Goal: Task Accomplishment & Management: Manage account settings

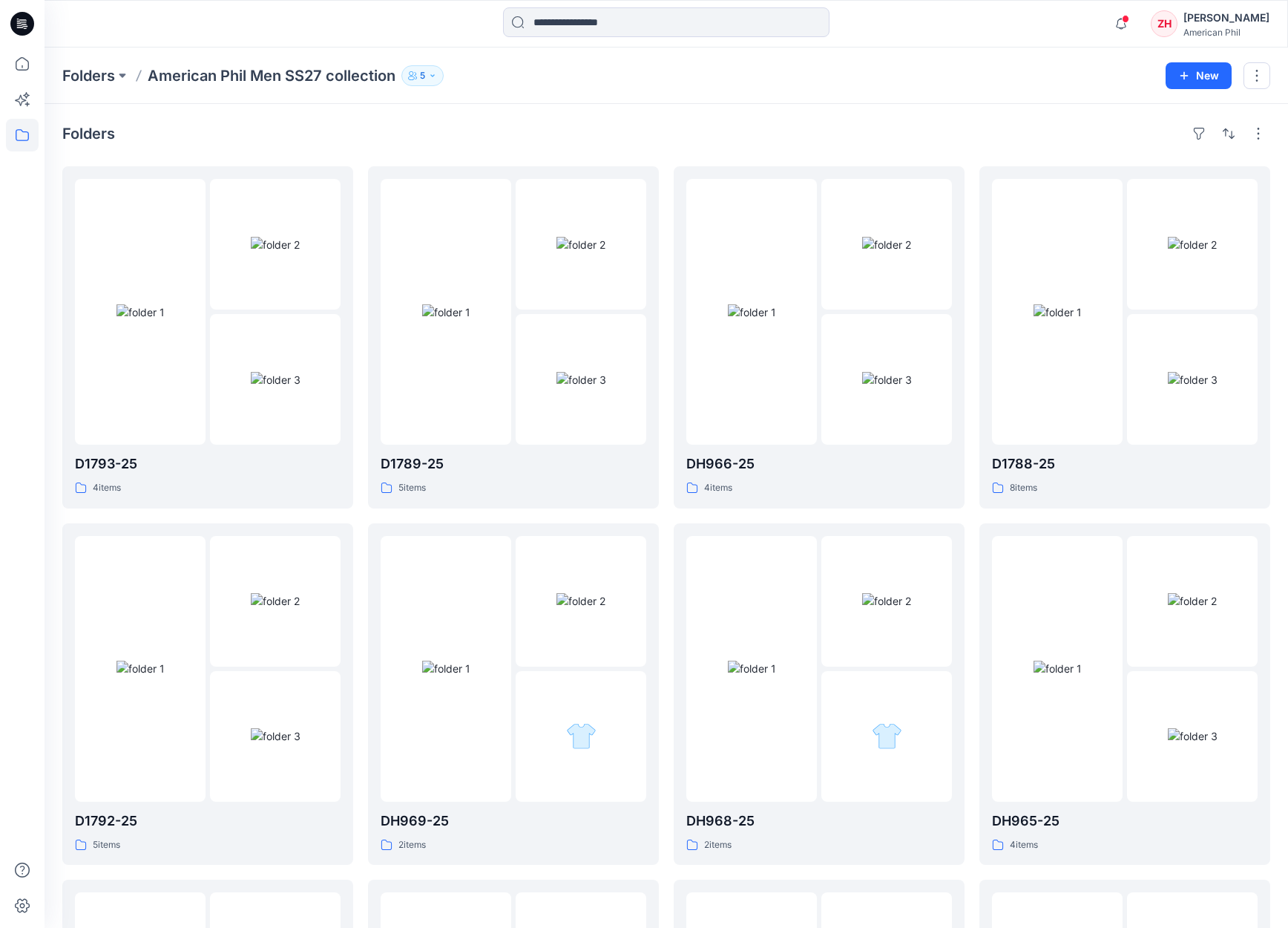
click at [468, 6] on div "Notifications Your style Men SS27-D1788-25_MB30942 has been updated with Men SS…" at bounding box center [666, 24] width 1244 height 48
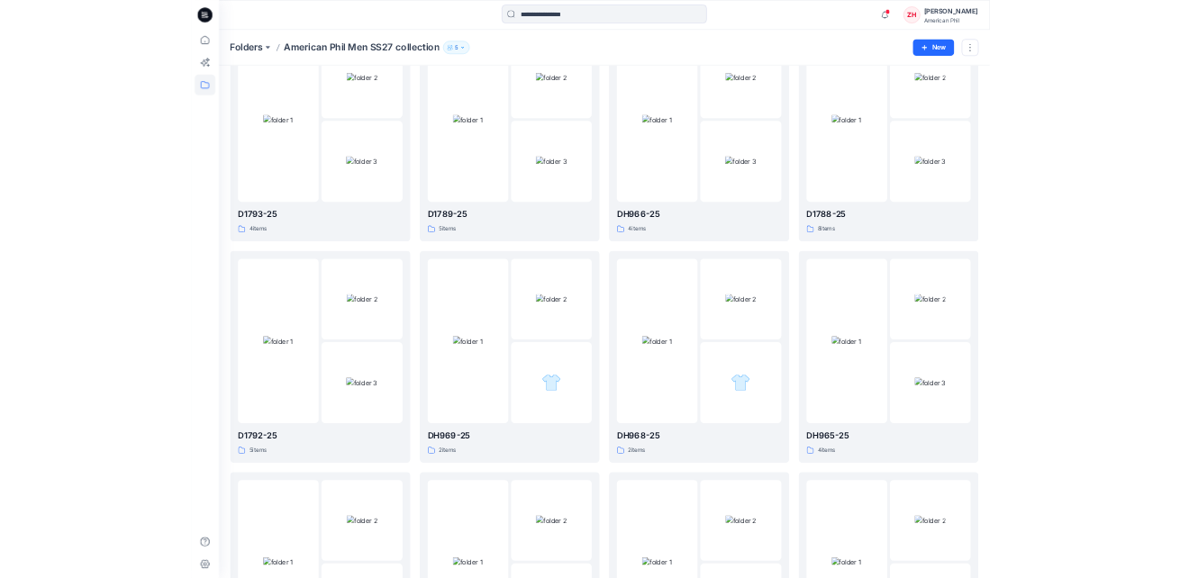
scroll to position [50, 0]
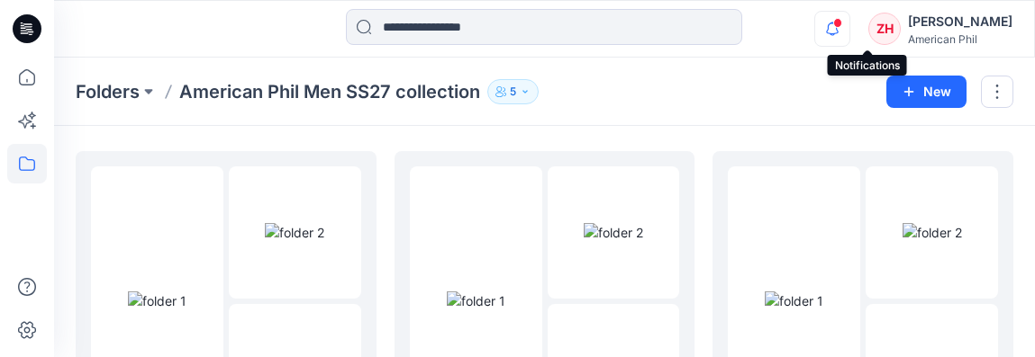
click at [849, 20] on icon "button" at bounding box center [832, 29] width 34 height 36
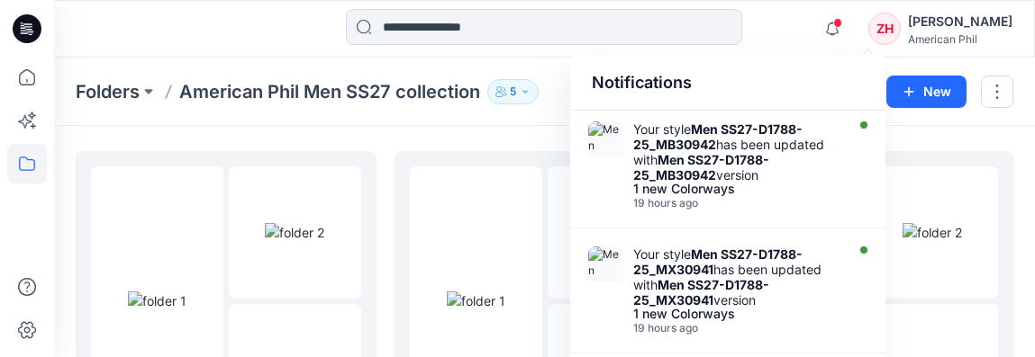
click at [780, 22] on div at bounding box center [544, 29] width 490 height 40
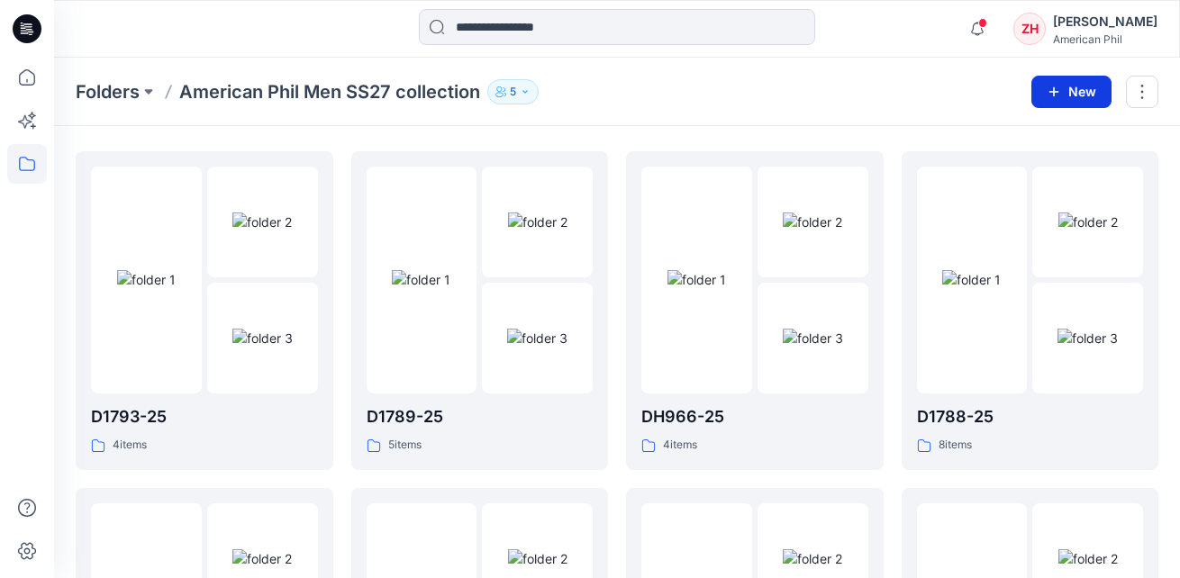
click at [1071, 94] on button "New" at bounding box center [1071, 92] width 80 height 32
click at [994, 168] on p "New Folder" at bounding box center [1018, 171] width 67 height 19
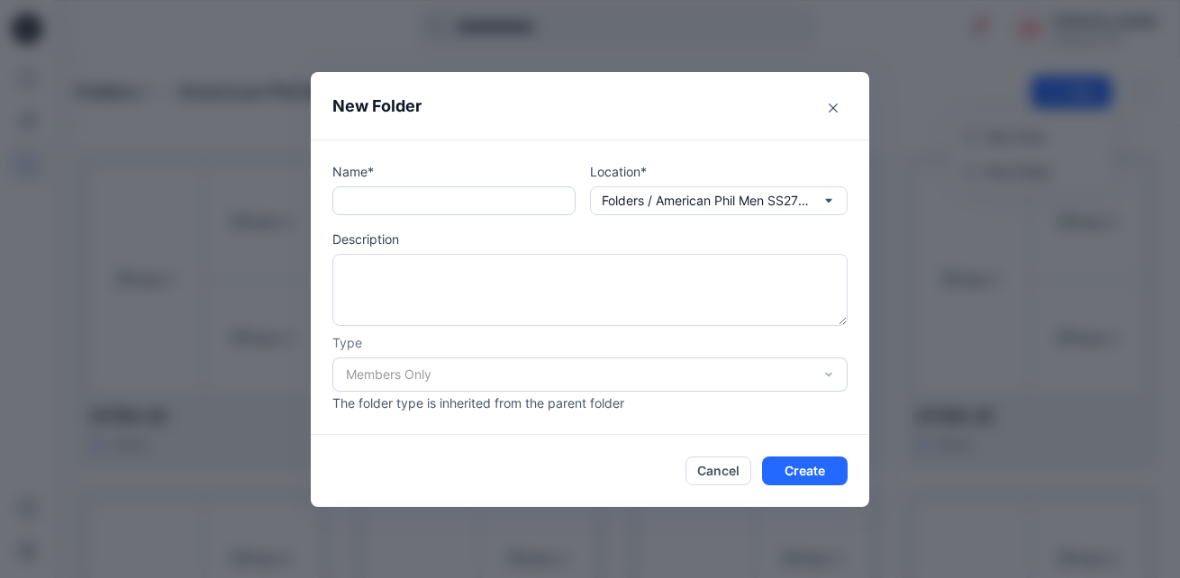
click at [517, 206] on input "text" at bounding box center [453, 200] width 243 height 29
type input "********"
click at [818, 473] on button "Create" at bounding box center [805, 471] width 86 height 29
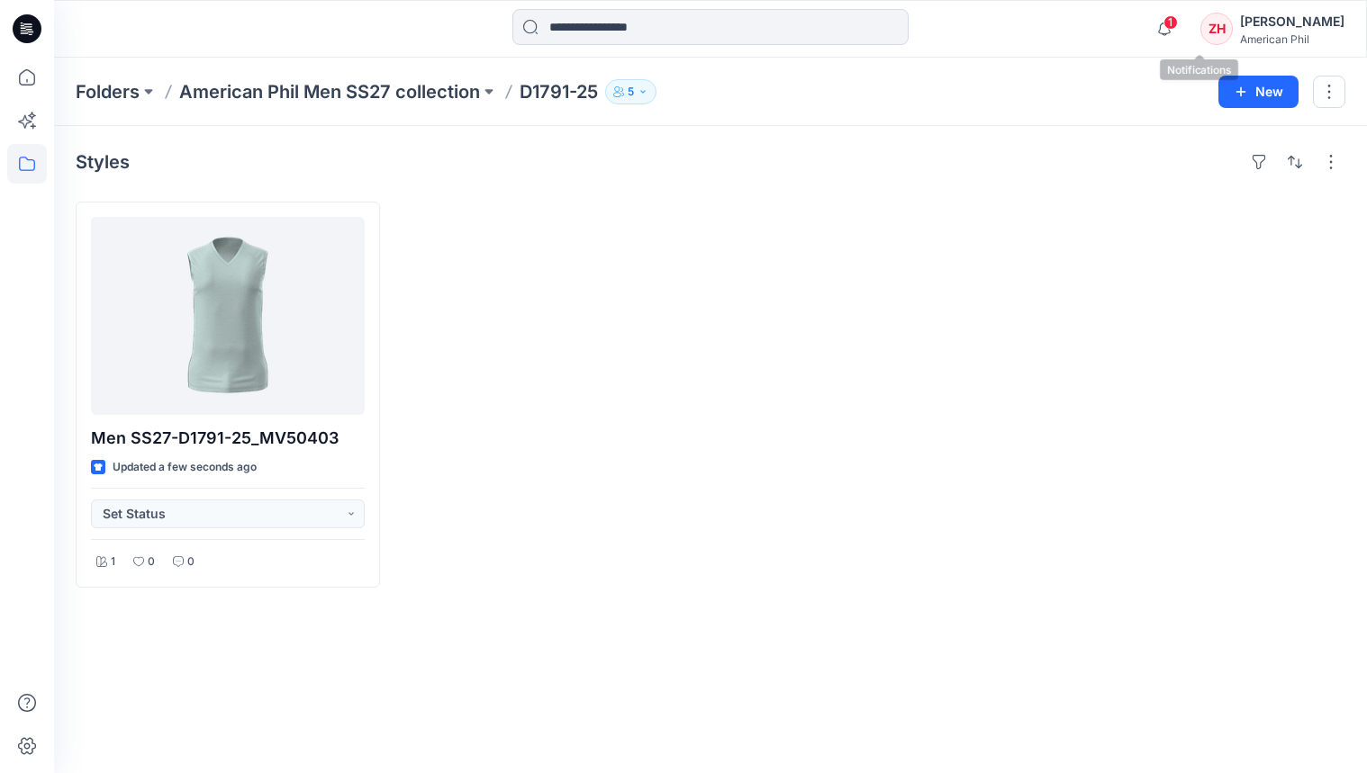
click at [1178, 27] on span "1" at bounding box center [1170, 22] width 14 height 14
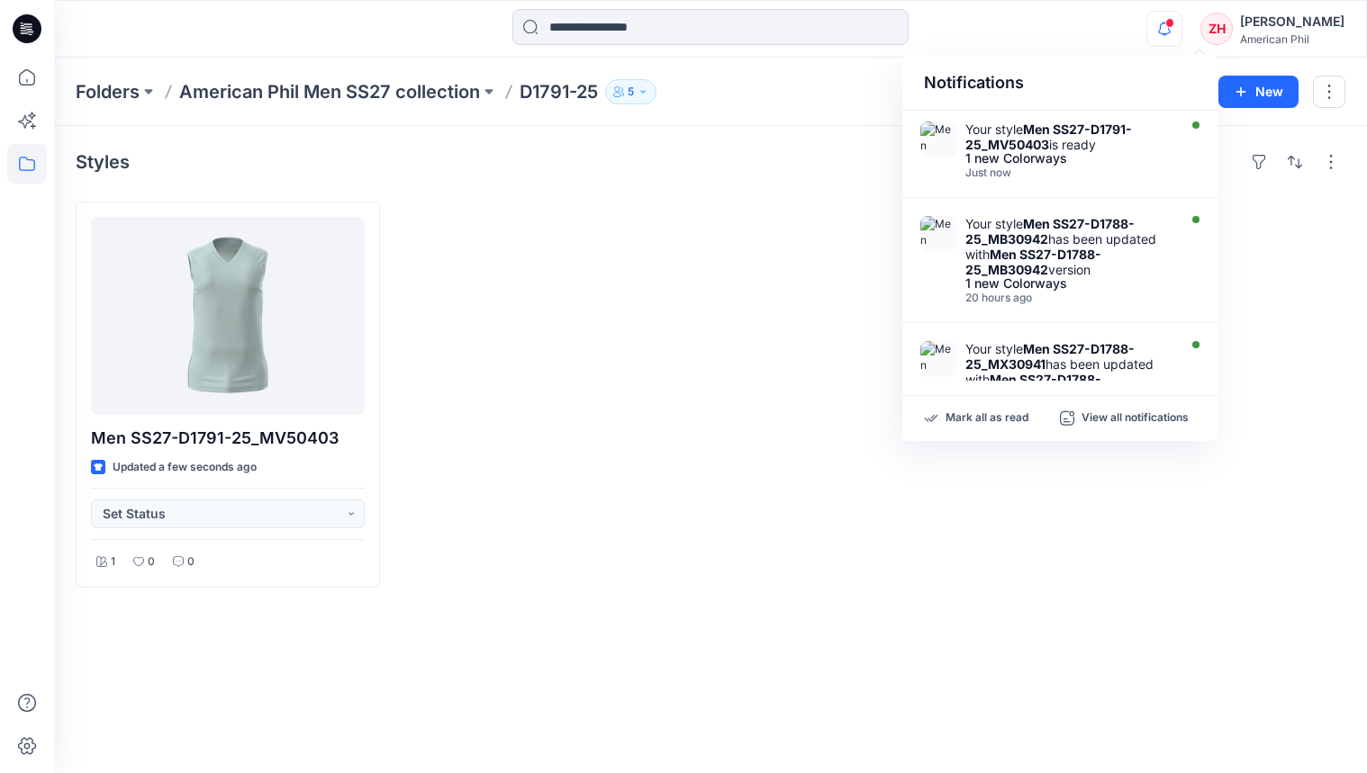
drag, startPoint x: 1137, startPoint y: 34, endPoint x: 982, endPoint y: 102, distance: 169.0
click at [1137, 34] on div "Notifications Your style Men SS27-D1791-25_MV50403 is ready 1 new Colorways Jus…" at bounding box center [710, 29] width 1312 height 40
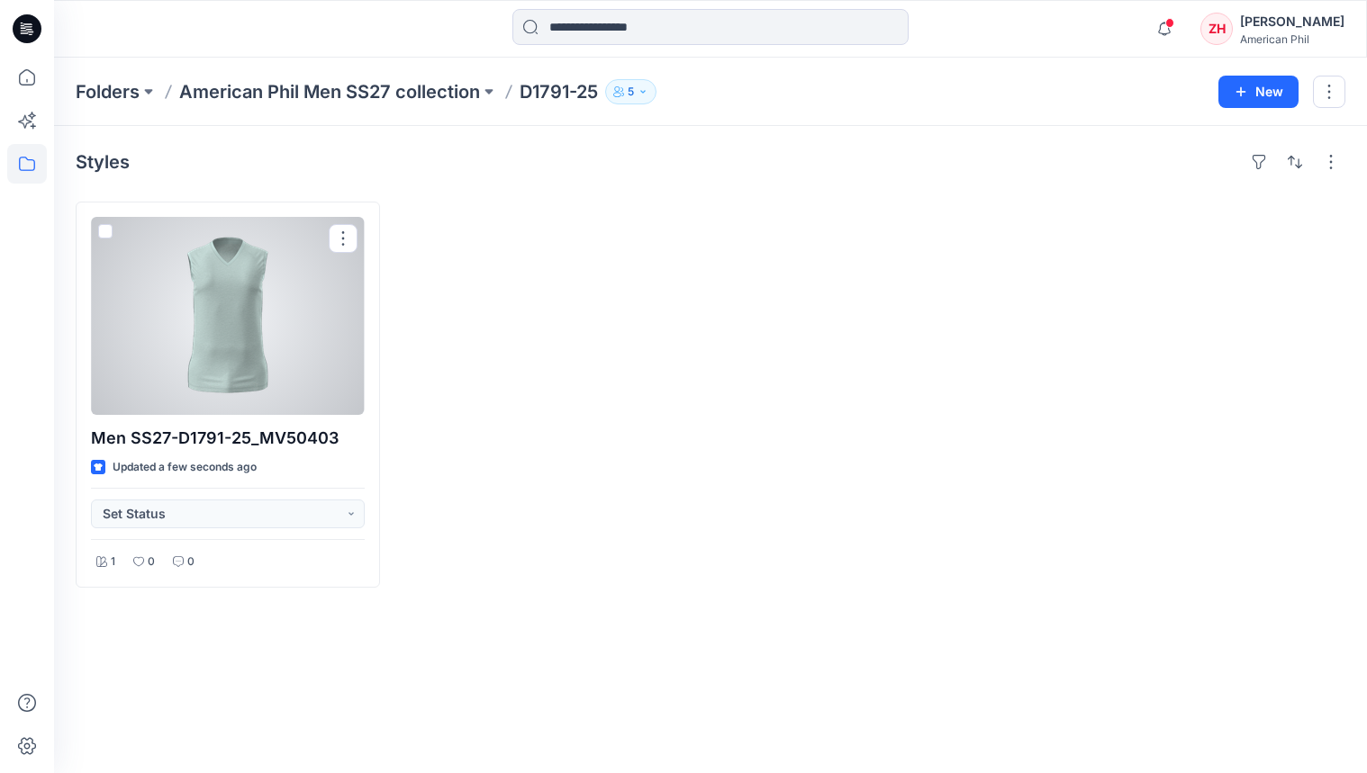
click at [341, 327] on div at bounding box center [228, 316] width 274 height 198
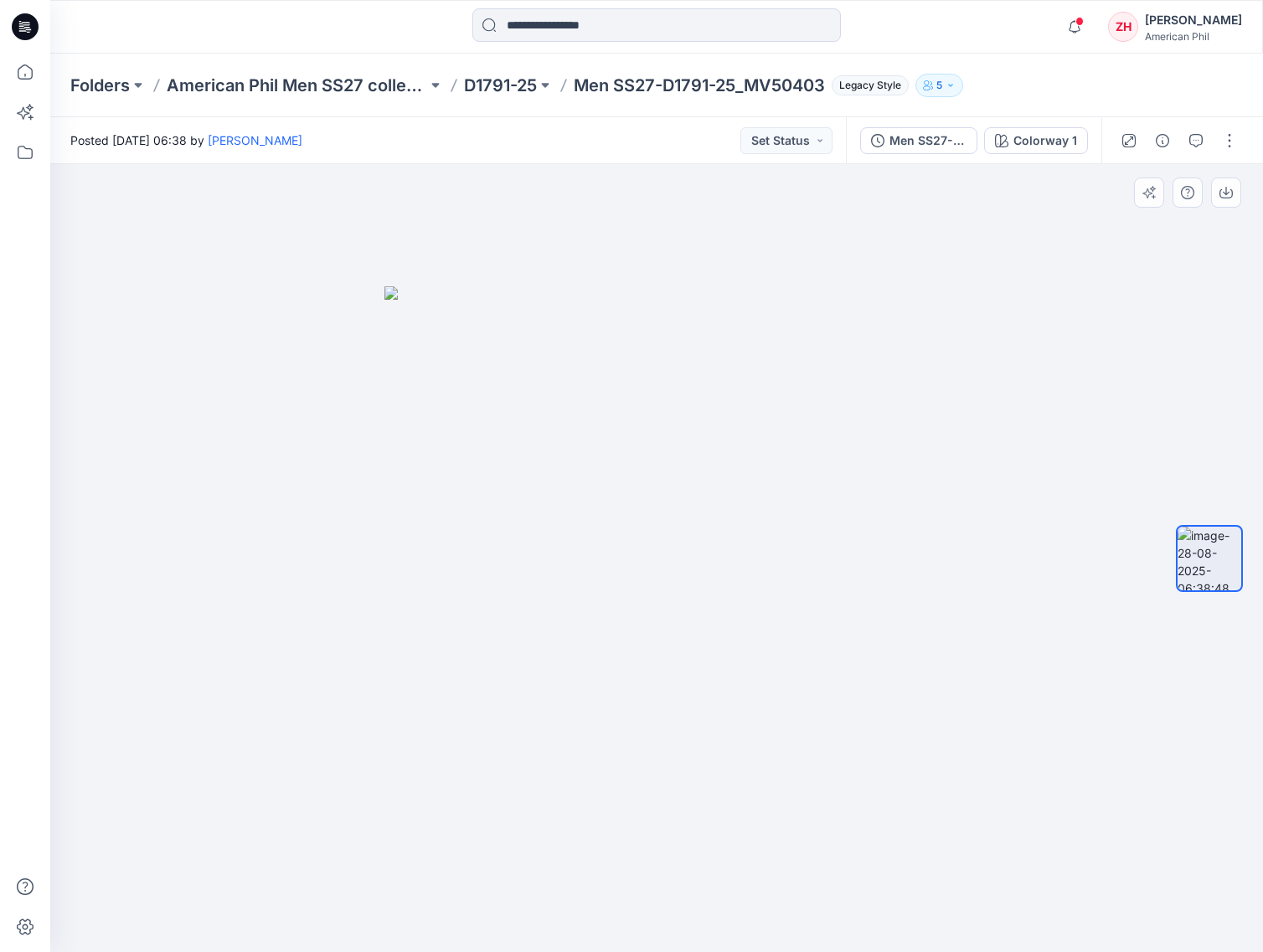
drag, startPoint x: 819, startPoint y: 535, endPoint x: 691, endPoint y: 533, distance: 128.0
click at [688, 536] on div at bounding box center [657, 557] width 1213 height 787
drag, startPoint x: 678, startPoint y: 536, endPoint x: 651, endPoint y: 529, distance: 27.9
click at [644, 532] on img at bounding box center [656, 619] width 544 height 667
click at [491, 87] on p "D1791-25" at bounding box center [500, 85] width 73 height 23
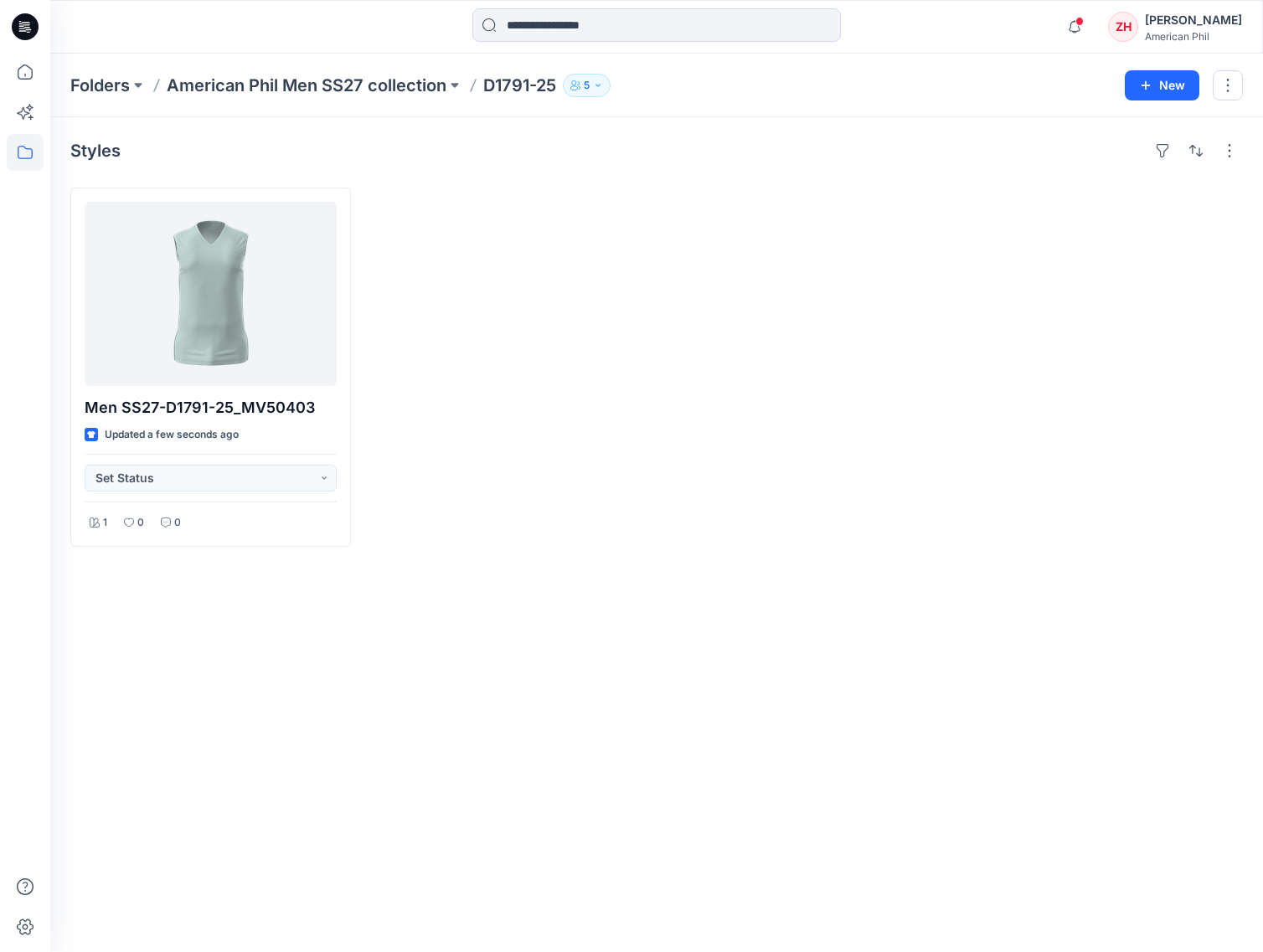
click at [224, 56] on div "Folders American Phil Men SS27 collection D1791-25 5 New" at bounding box center [657, 86] width 1213 height 63
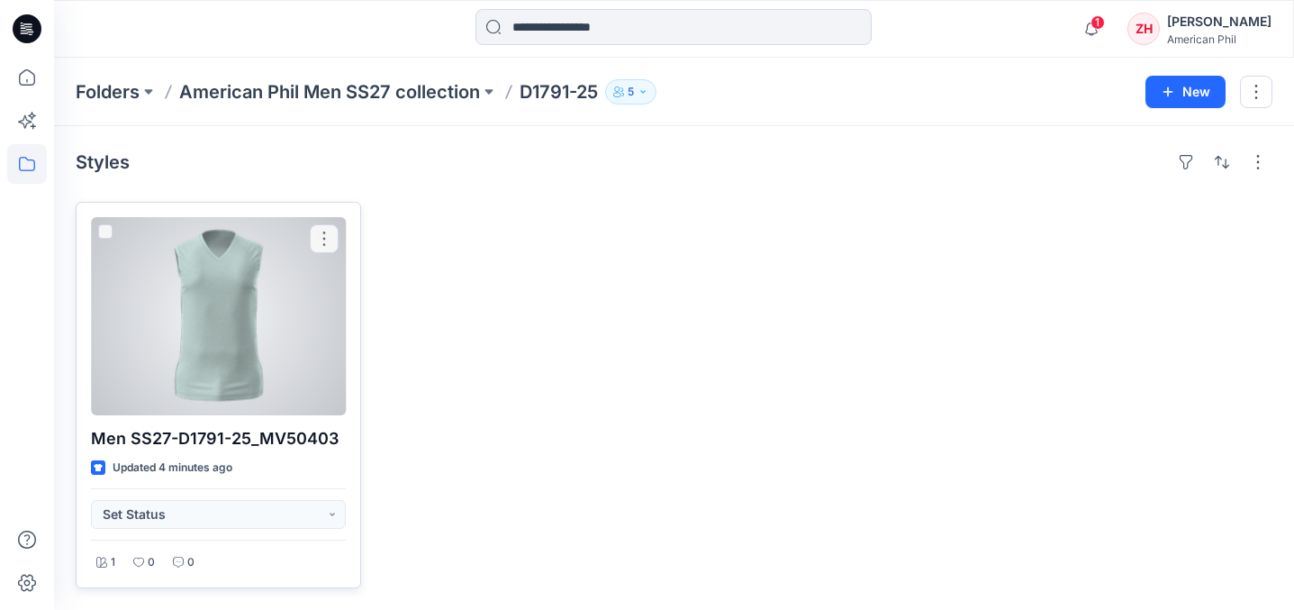
click at [338, 301] on div at bounding box center [218, 316] width 255 height 198
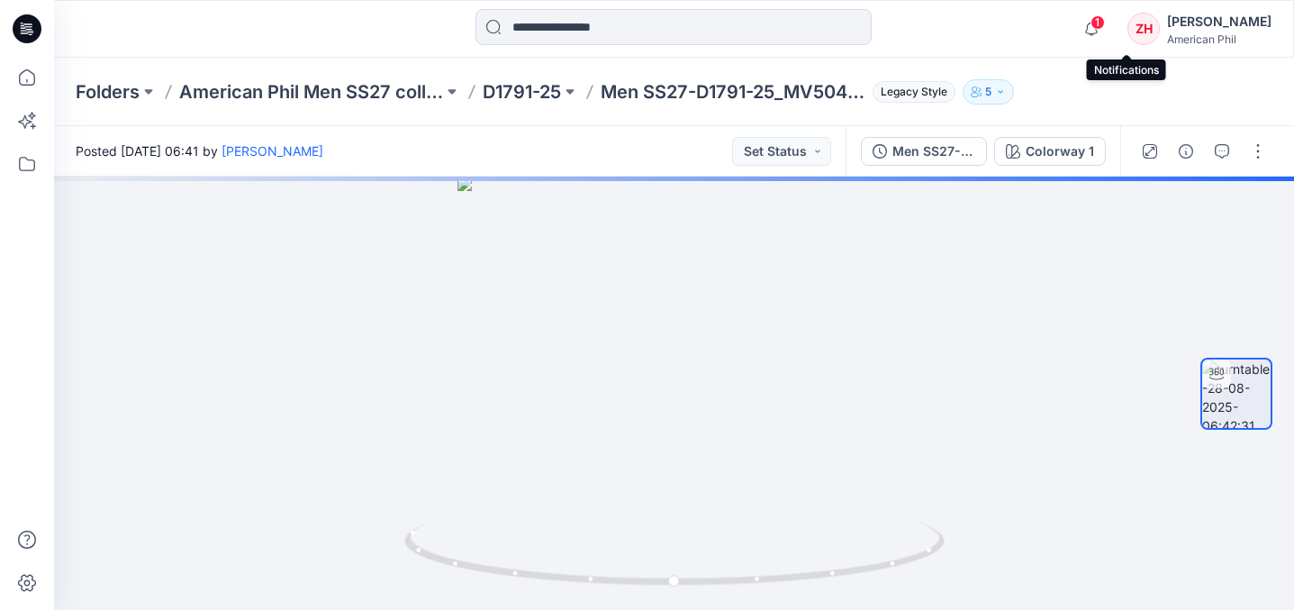
click at [1105, 23] on span "1" at bounding box center [1097, 22] width 14 height 14
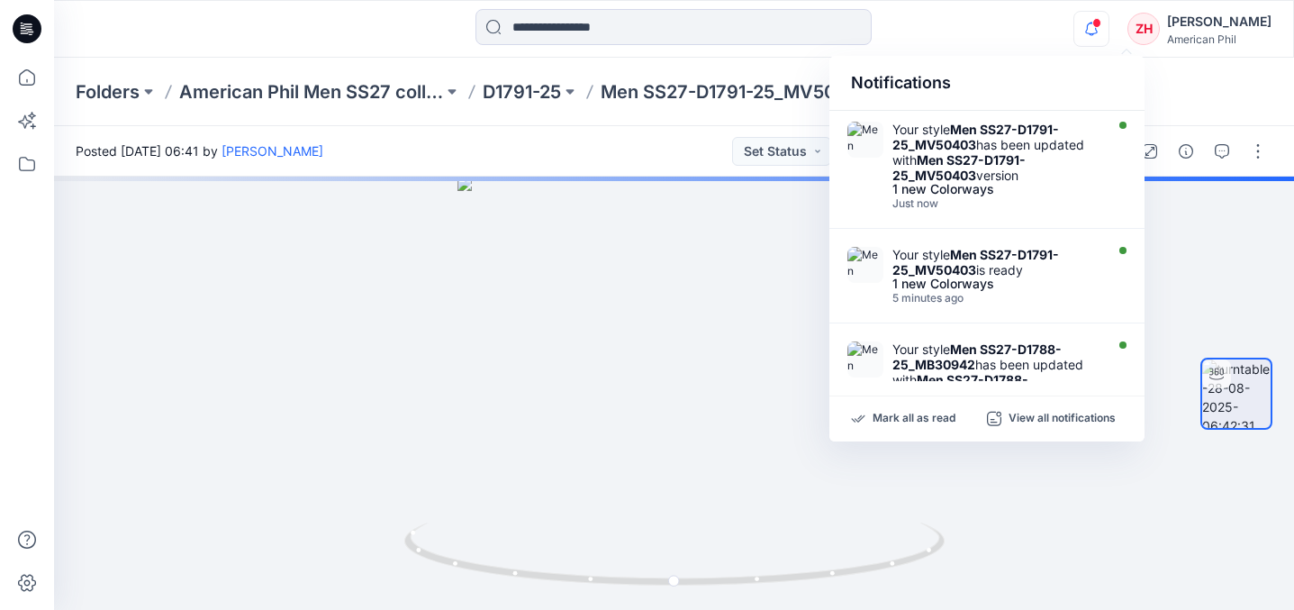
click at [1032, 19] on div "Notifications Your style Men SS27-D1791-25_MV50403 has been updated with Men SS…" at bounding box center [673, 29] width 1239 height 40
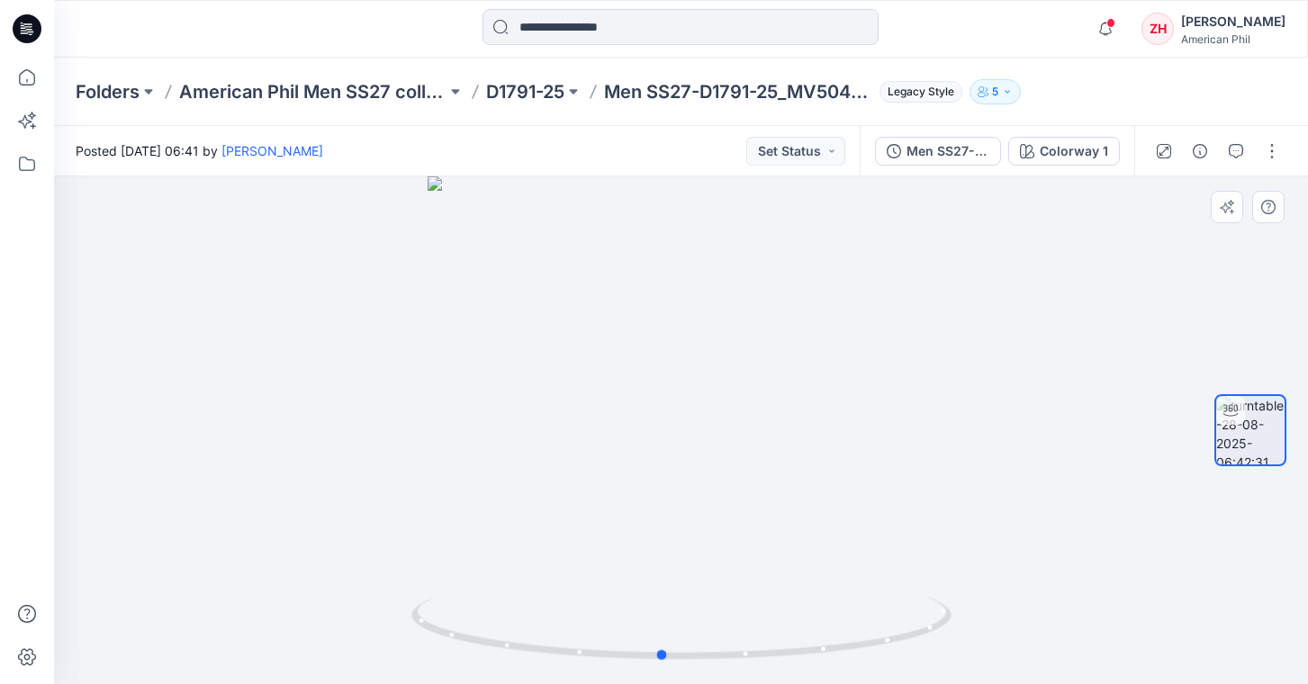
drag, startPoint x: 927, startPoint y: 463, endPoint x: 908, endPoint y: 452, distance: 22.6
click at [908, 452] on div at bounding box center [681, 430] width 1254 height 508
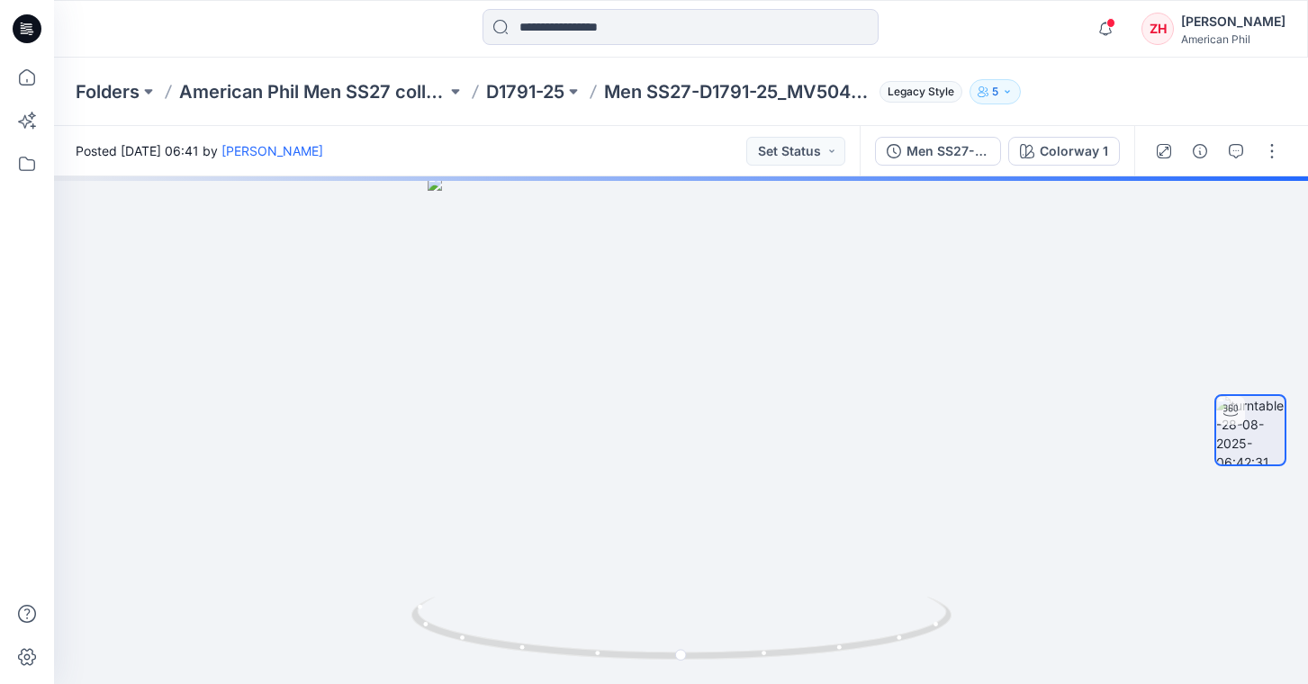
click at [529, 95] on p "D1791-25" at bounding box center [525, 91] width 78 height 25
